Goal: Transaction & Acquisition: Purchase product/service

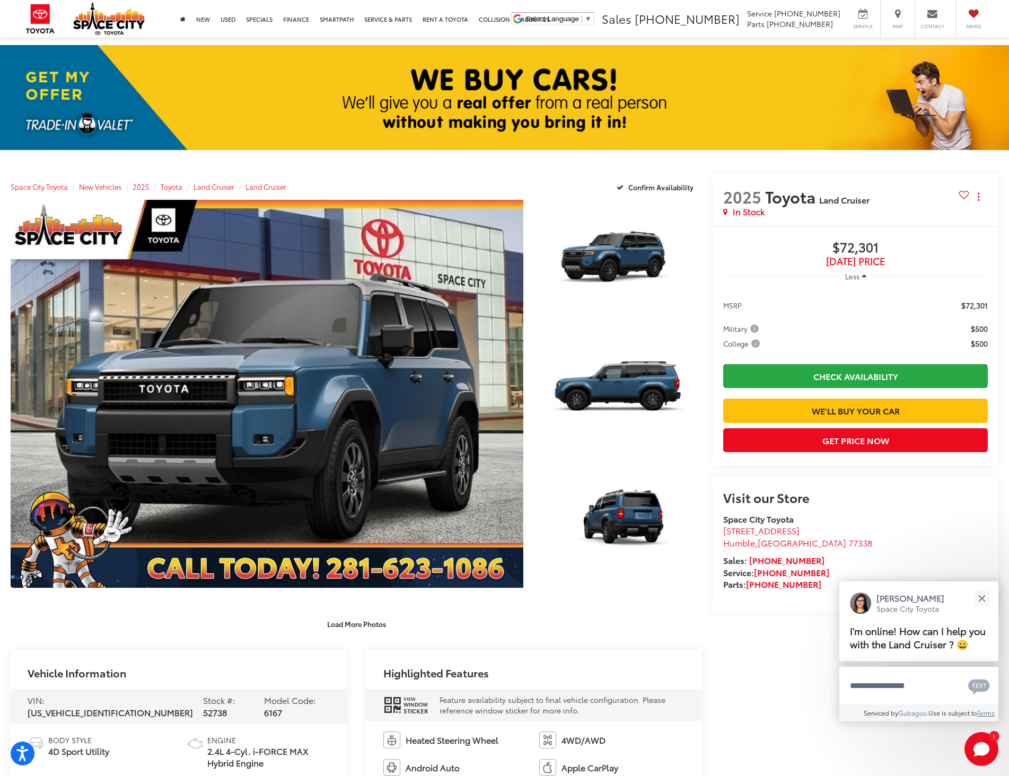
scroll to position [53, 0]
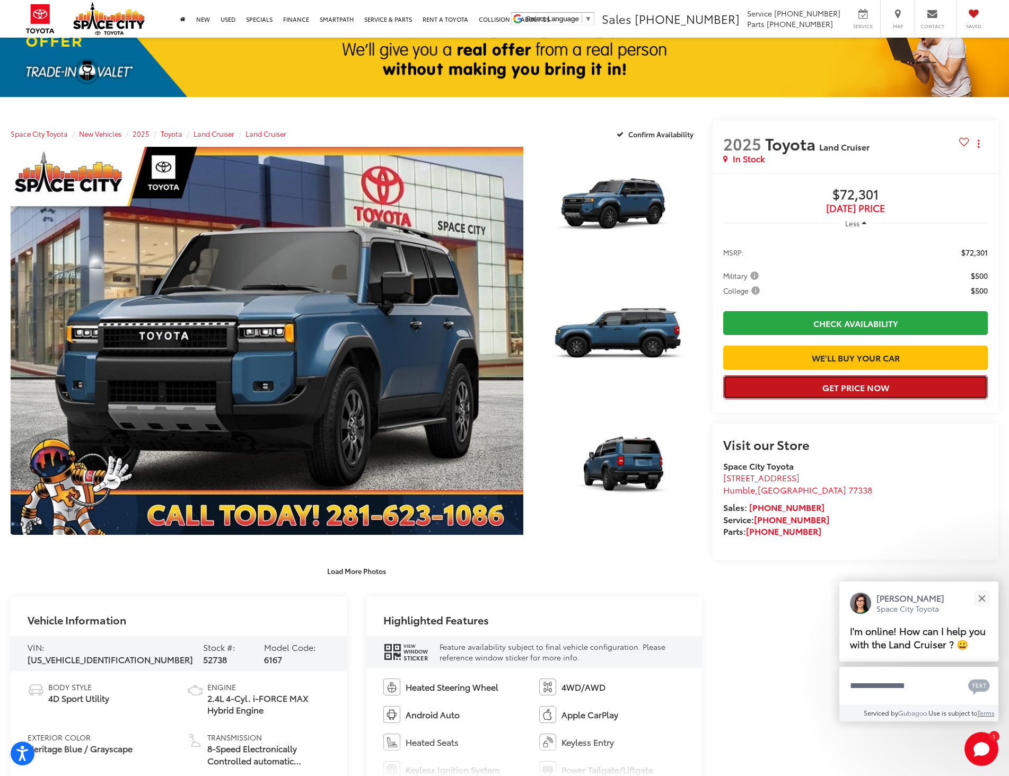
click at [844, 399] on button "Get Price Now" at bounding box center [855, 387] width 265 height 24
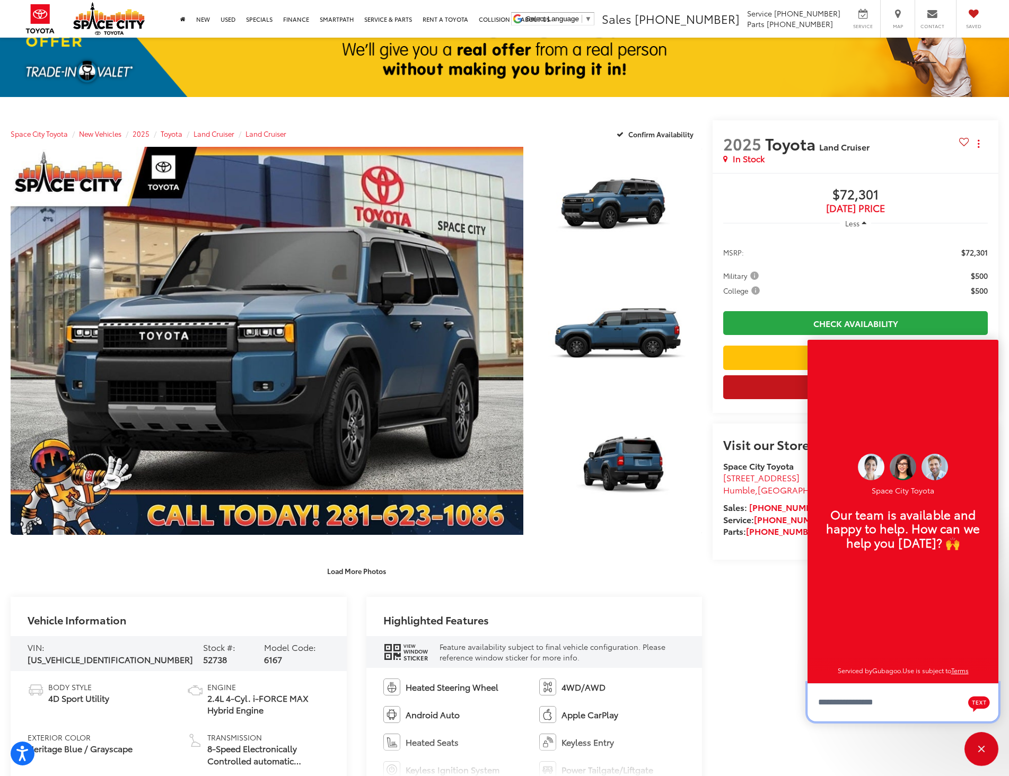
scroll to position [13, 0]
click at [983, 751] on div "Close" at bounding box center [981, 749] width 7 height 7
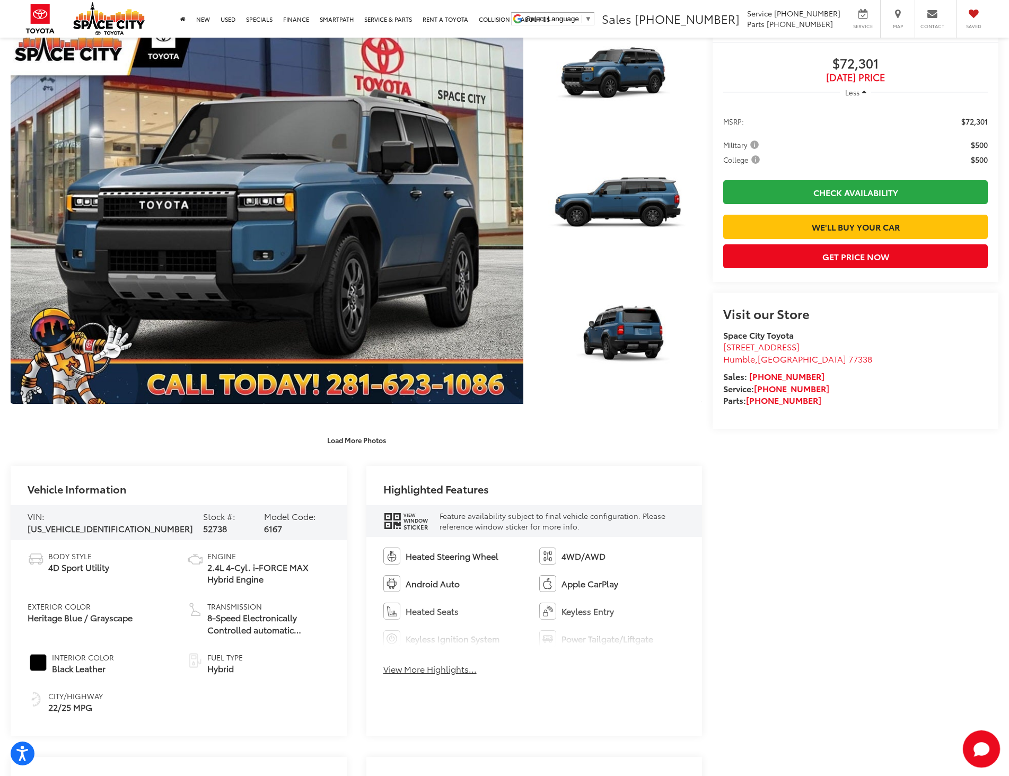
scroll to position [0, 0]
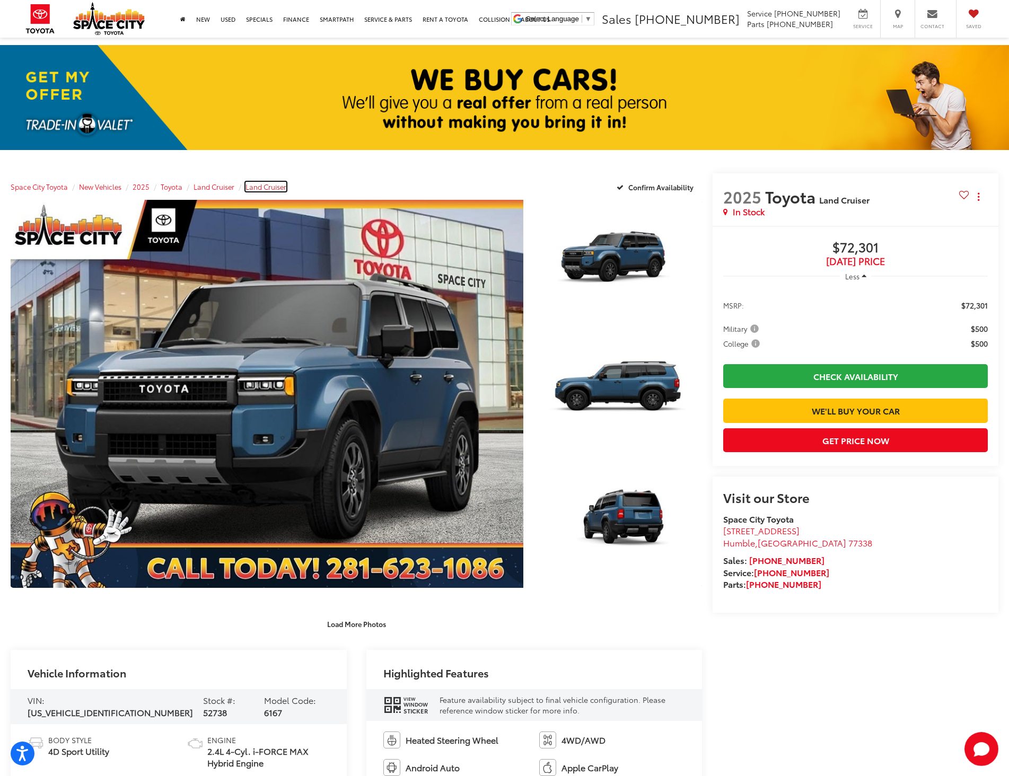
click at [274, 189] on span "Land Cruiser" at bounding box center [266, 187] width 41 height 10
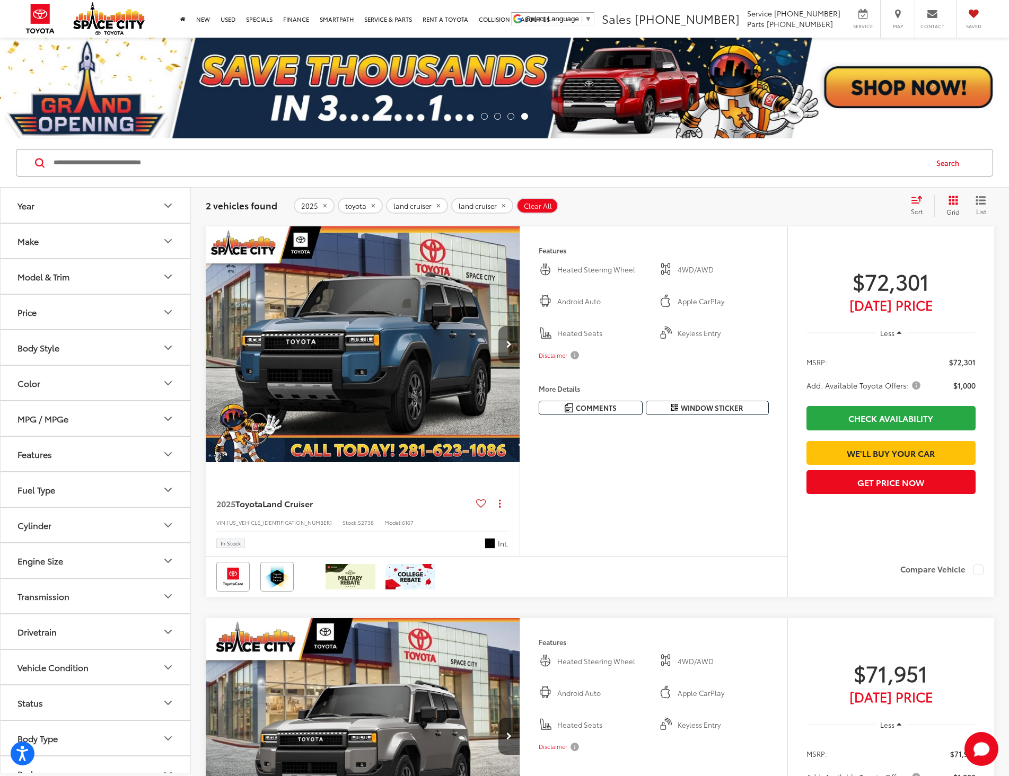
click at [503, 344] on button "Next image" at bounding box center [509, 344] width 21 height 37
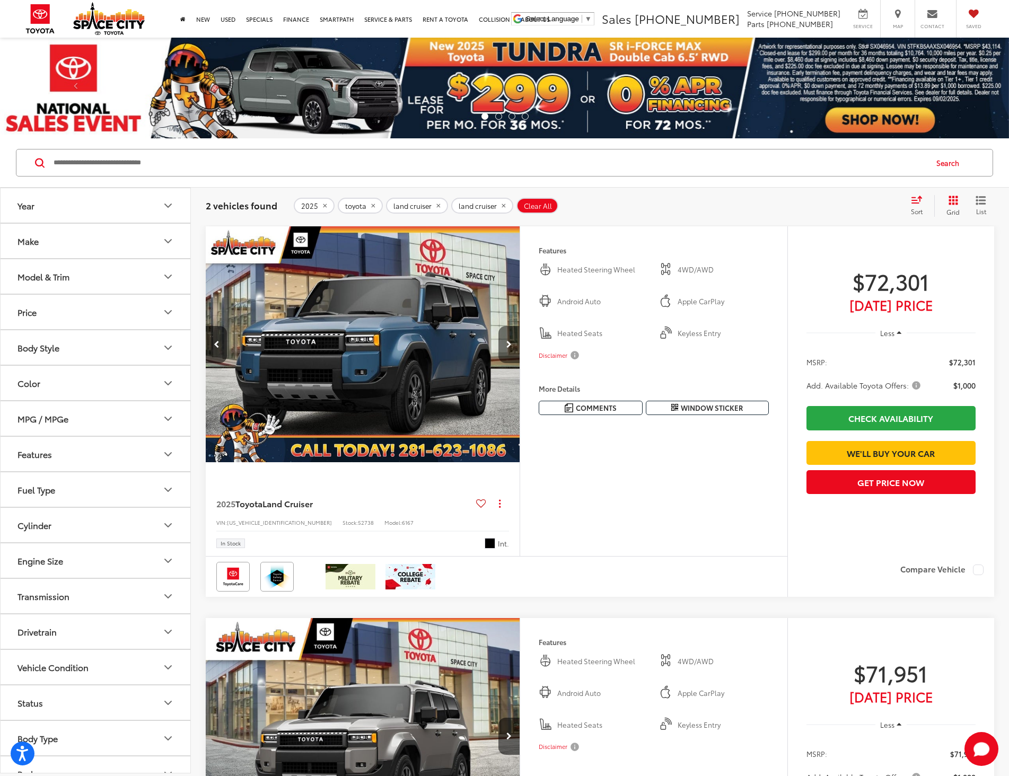
scroll to position [0, 316]
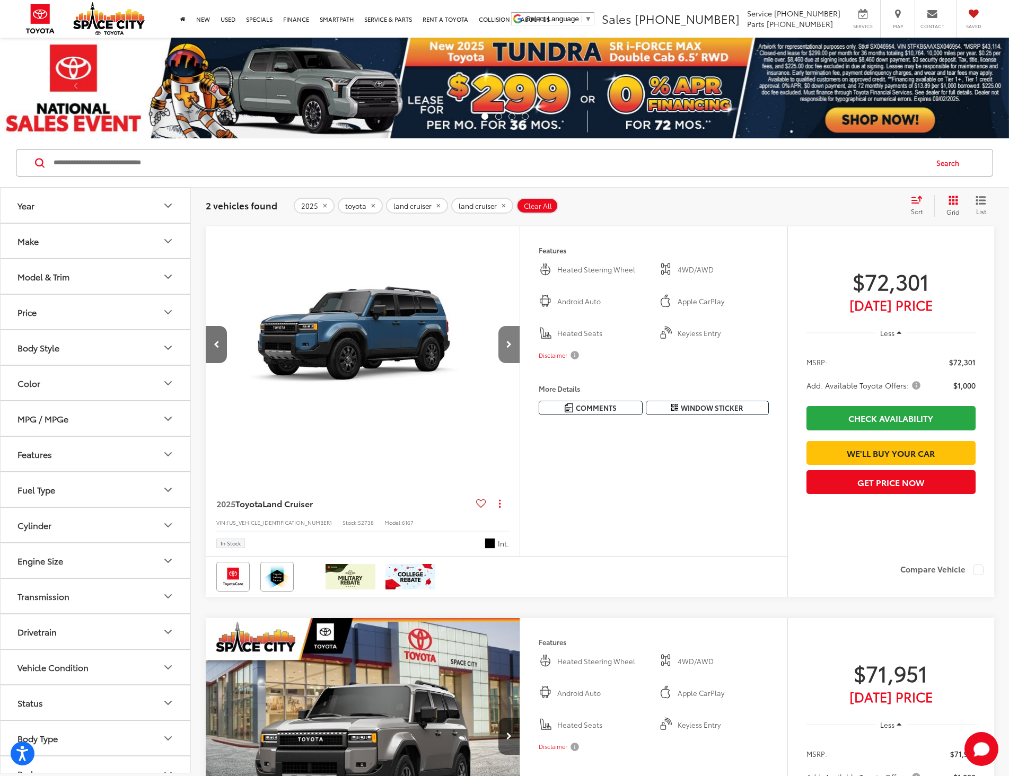
click at [503, 344] on button "Next image" at bounding box center [509, 344] width 21 height 37
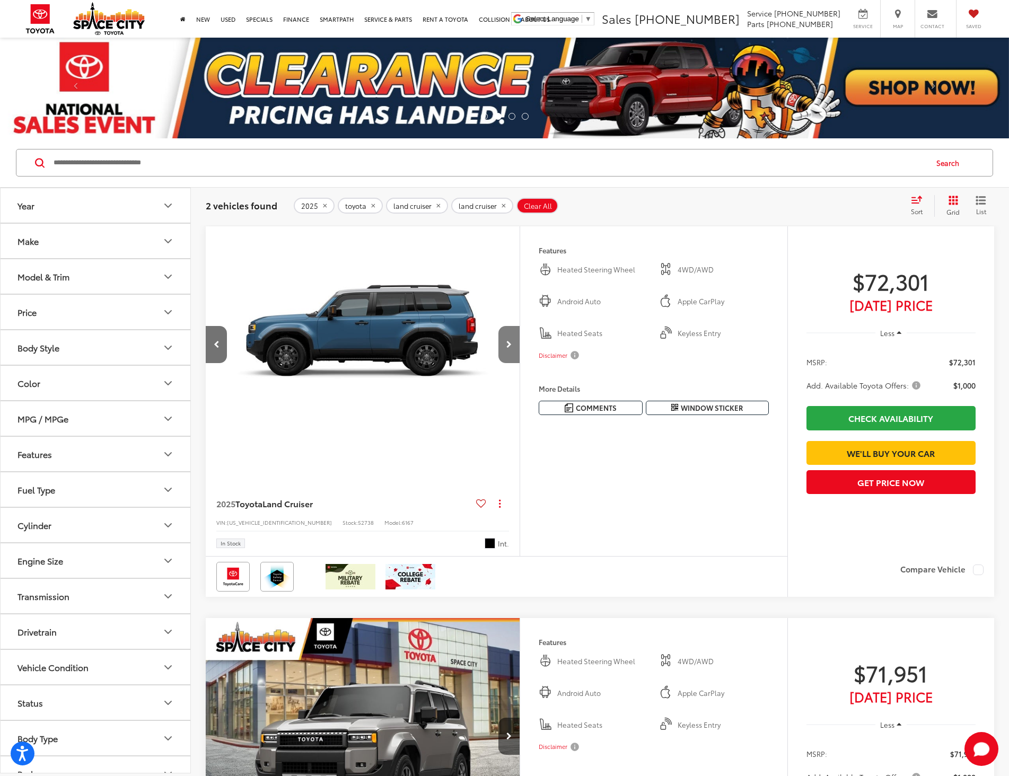
click at [503, 344] on button "Next image" at bounding box center [509, 344] width 21 height 37
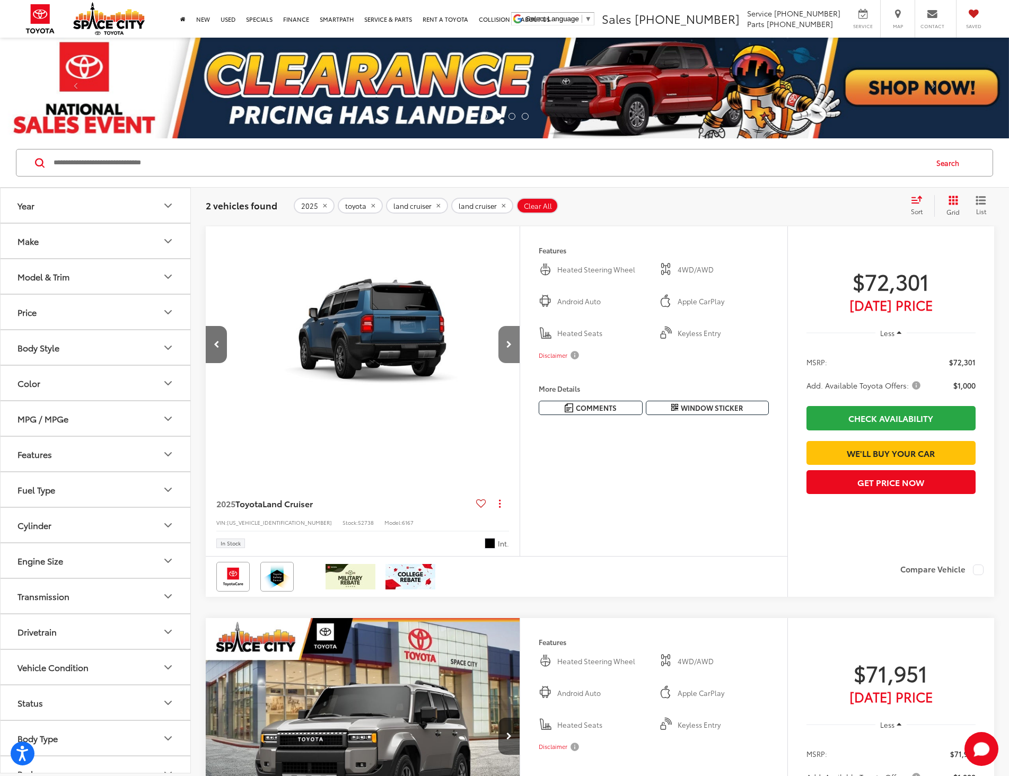
click at [503, 344] on button "Next image" at bounding box center [509, 344] width 21 height 37
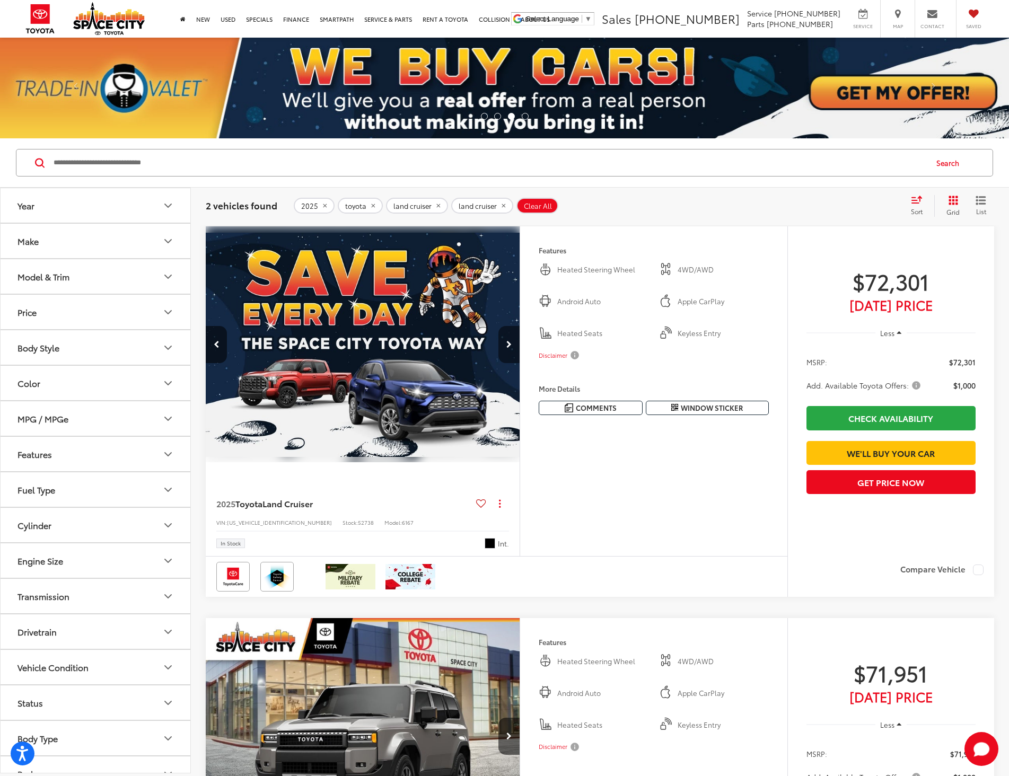
click at [503, 344] on button "Next image" at bounding box center [509, 344] width 21 height 37
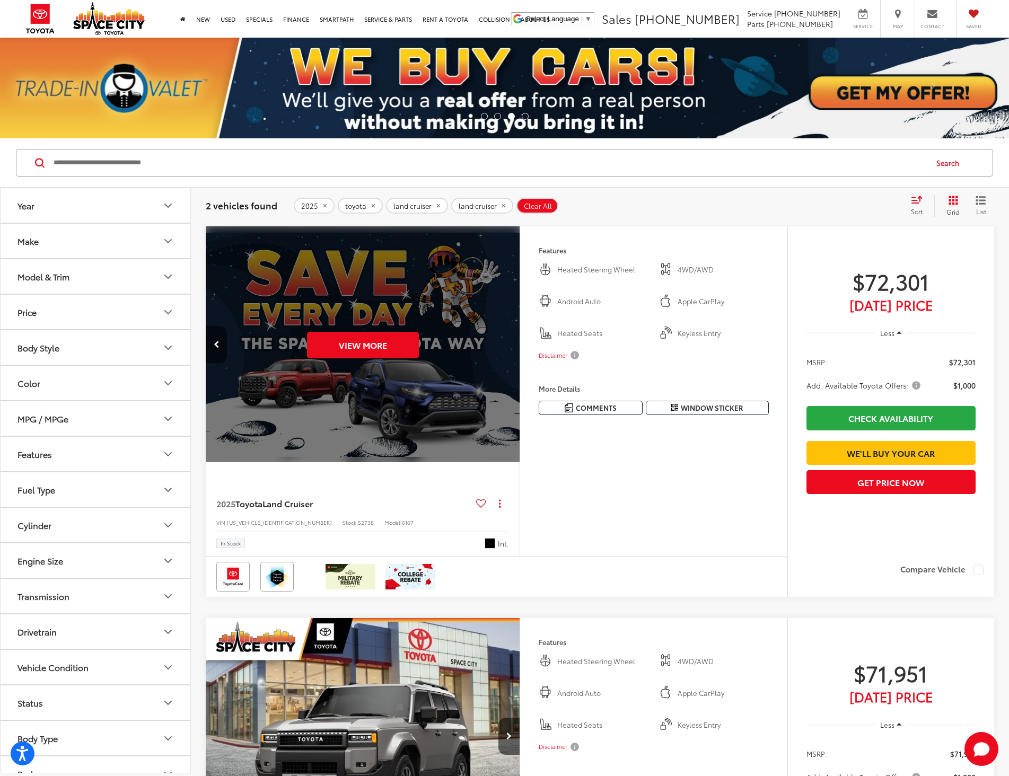
click at [504, 344] on div "View More" at bounding box center [363, 344] width 316 height 237
